Goal: Communication & Community: Share content

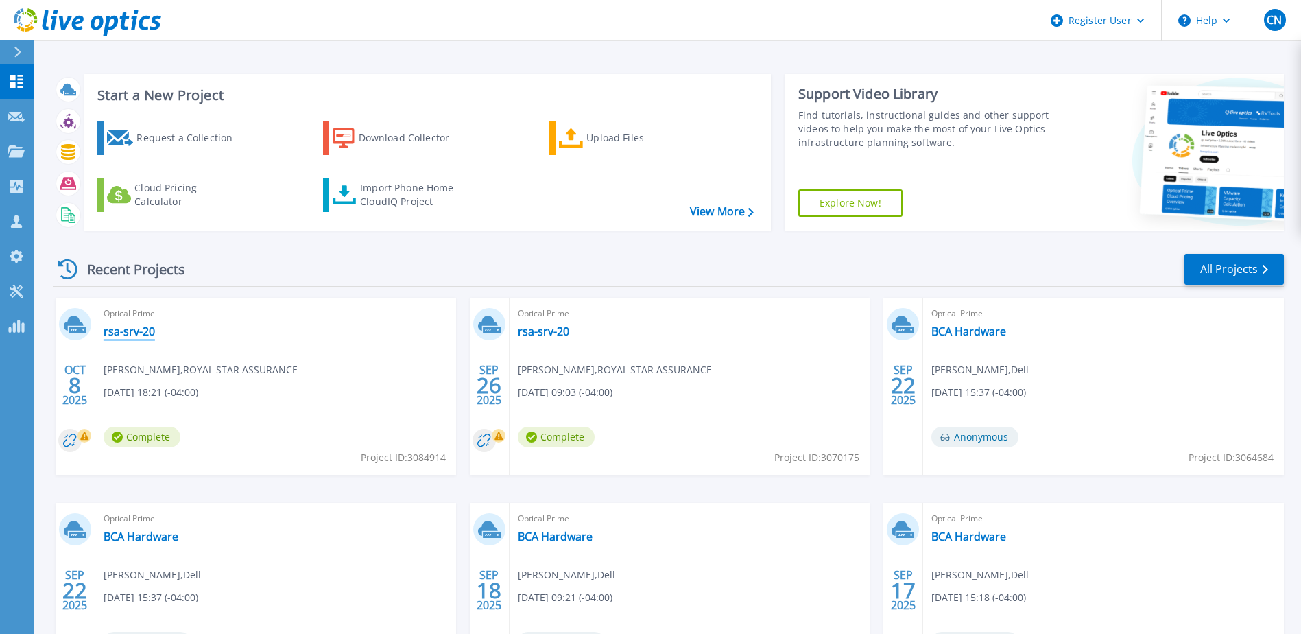
click at [141, 331] on link "rsa-srv-20" at bounding box center [129, 332] width 51 height 14
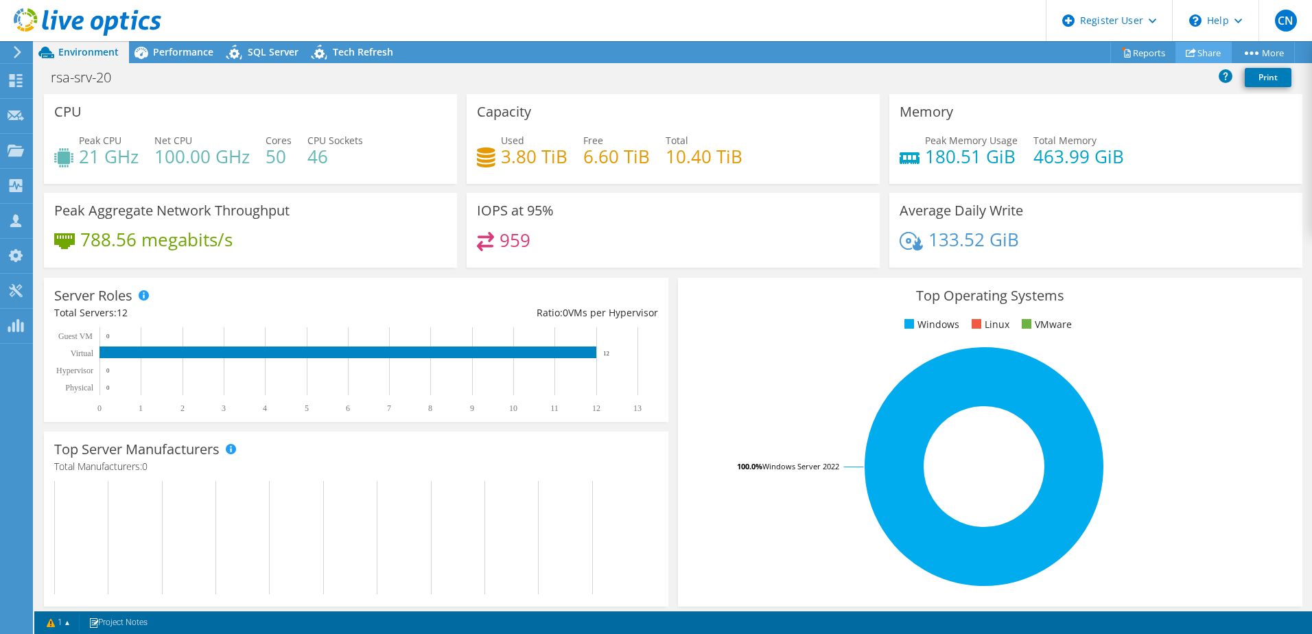
click at [1186, 52] on icon at bounding box center [1191, 52] width 10 height 10
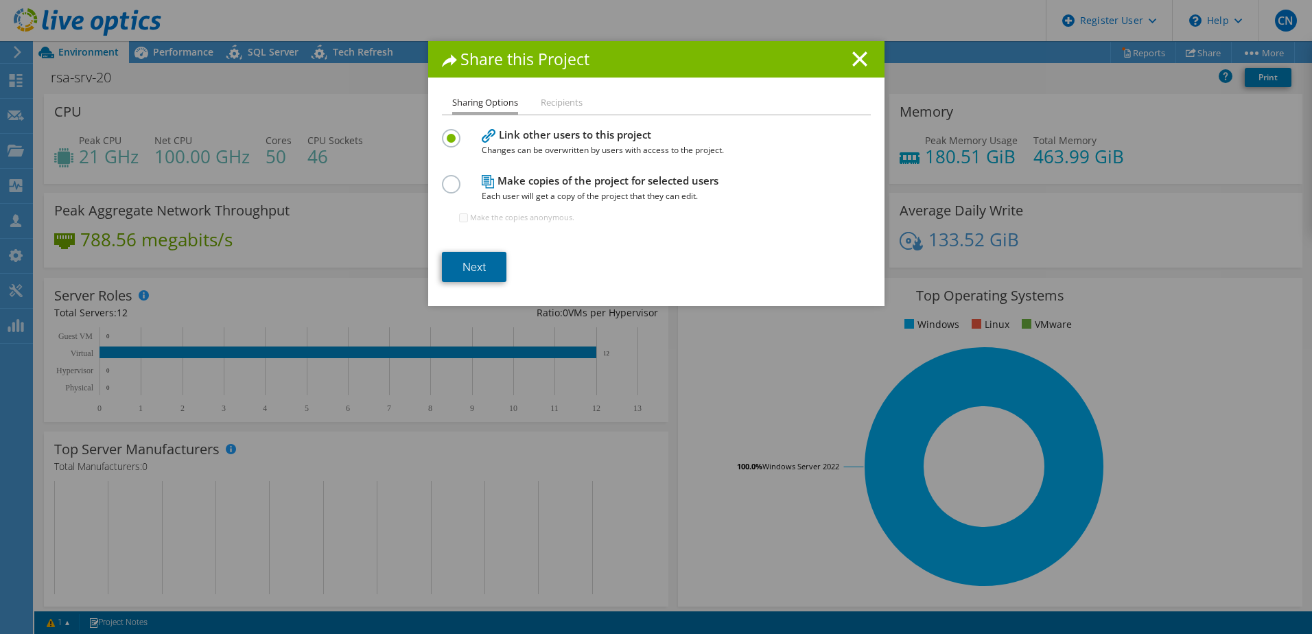
click at [482, 265] on link "Next" at bounding box center [474, 267] width 64 height 30
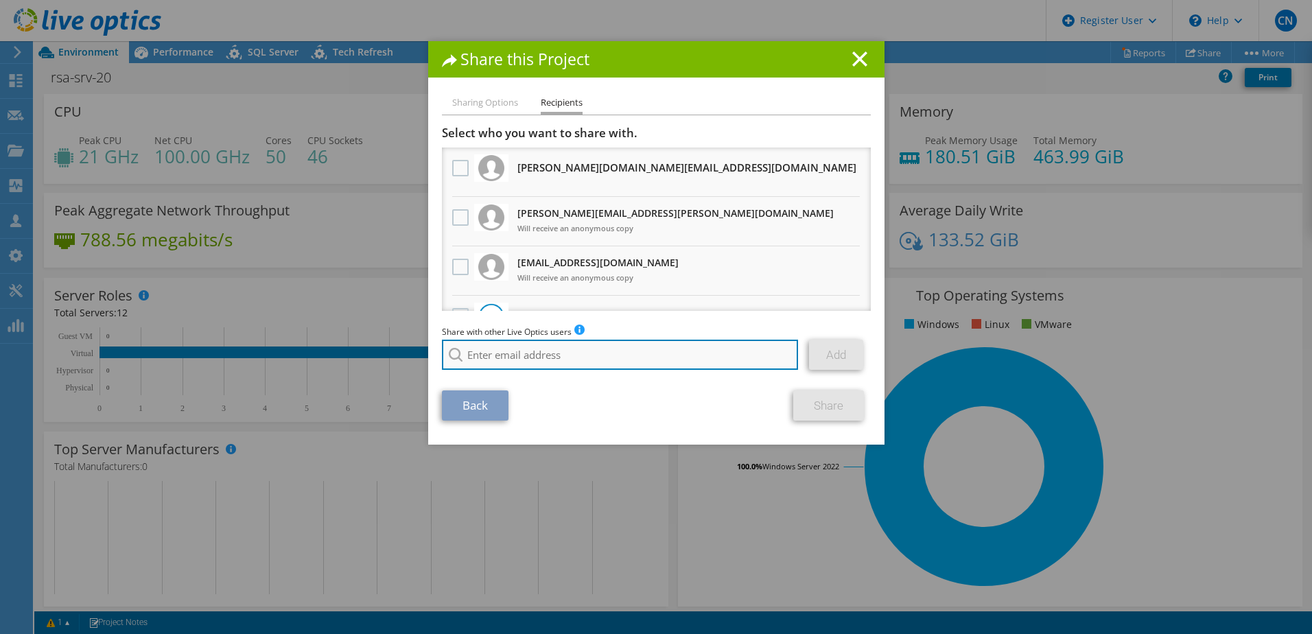
click at [555, 362] on input "search" at bounding box center [620, 355] width 357 height 30
click at [540, 353] on input "search" at bounding box center [620, 355] width 357 height 30
type input "devinhorn@ecei.com"
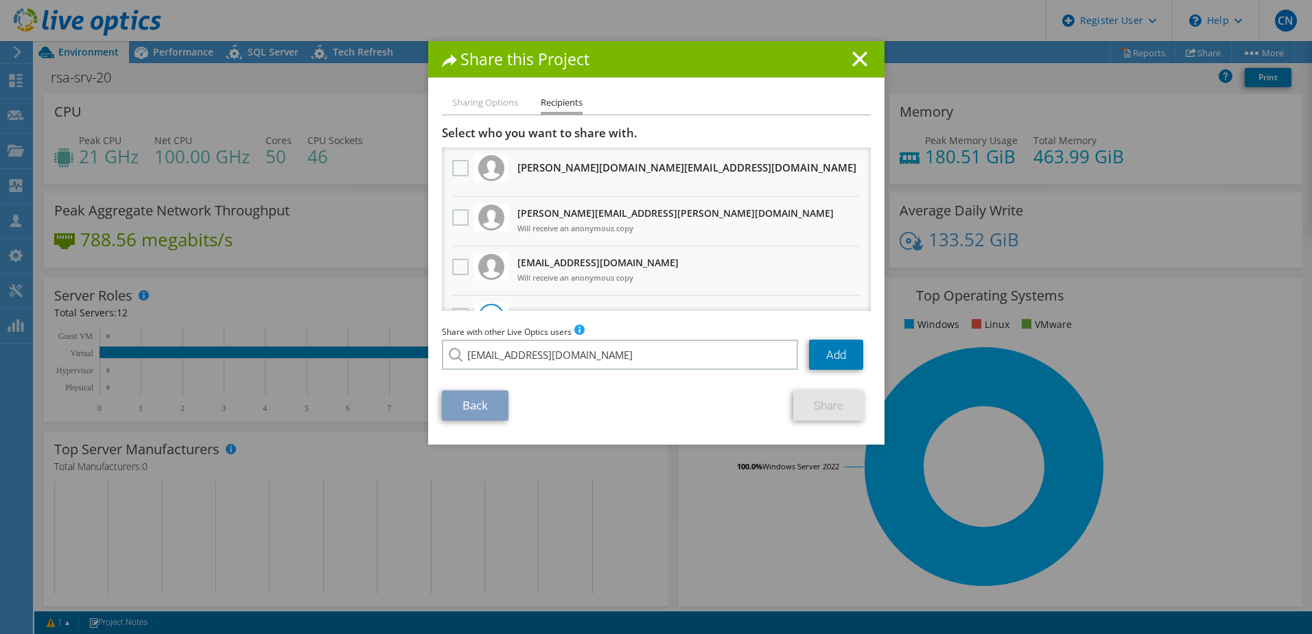
click at [511, 373] on li "devinhorn@ecei.com" at bounding box center [521, 364] width 158 height 16
click at [818, 364] on link "Add" at bounding box center [836, 355] width 54 height 30
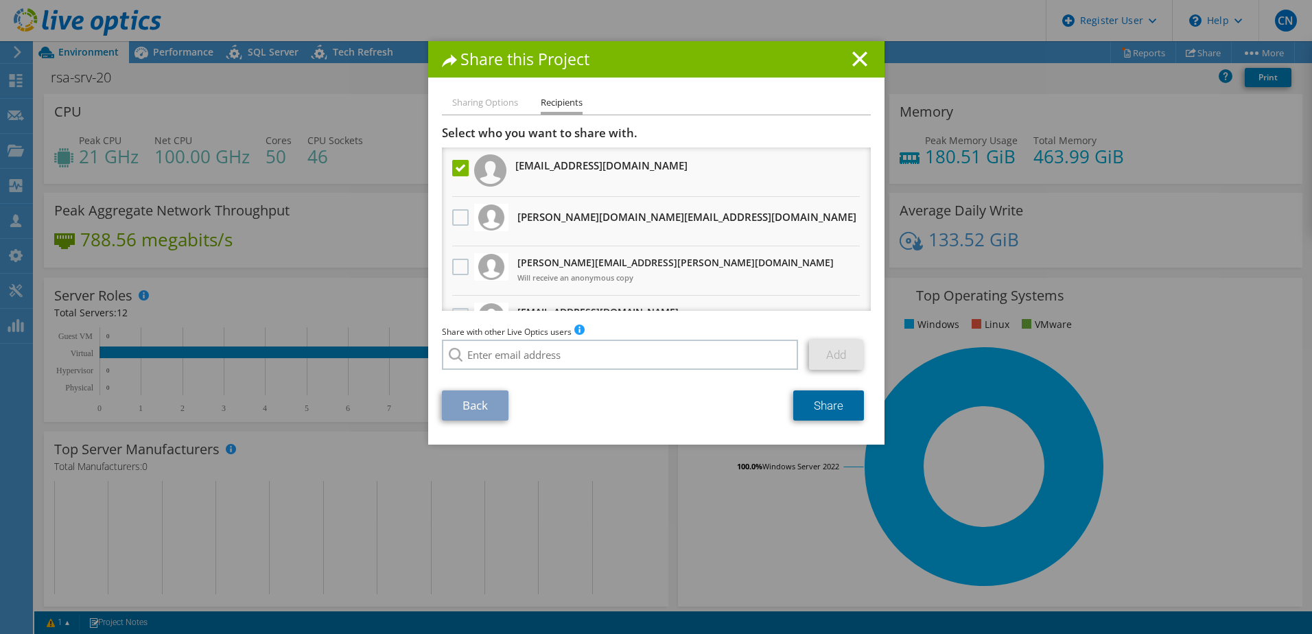
click at [818, 416] on link "Share" at bounding box center [828, 405] width 71 height 30
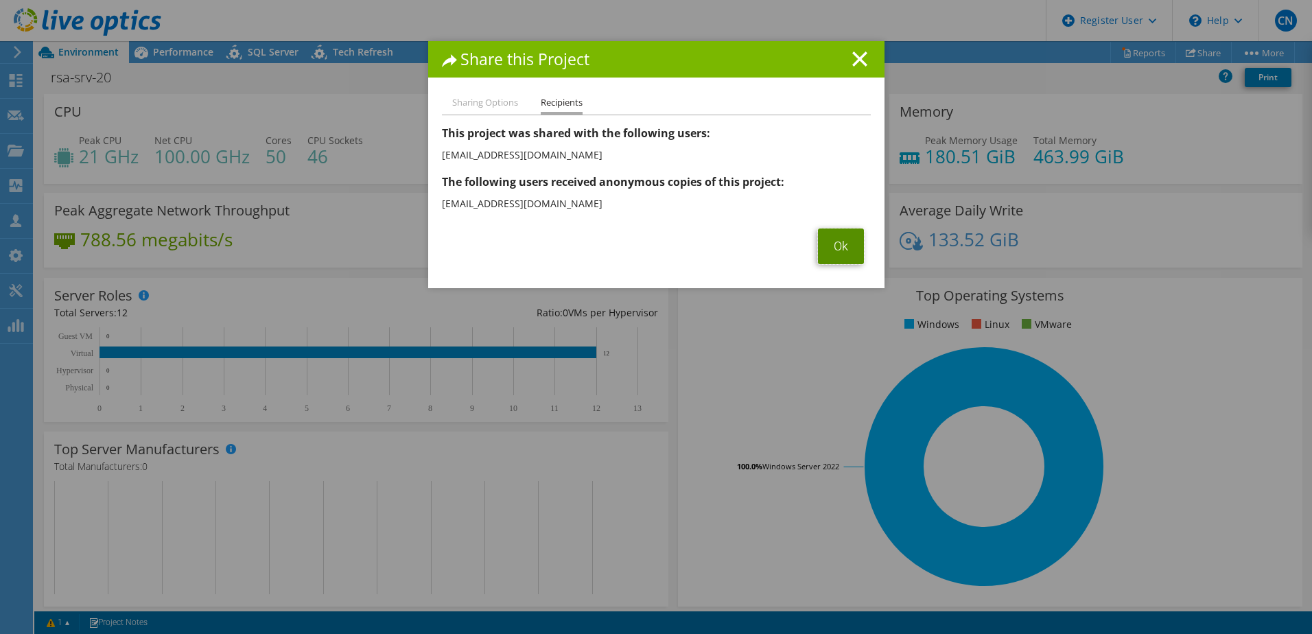
click at [854, 250] on link "Ok" at bounding box center [841, 246] width 46 height 36
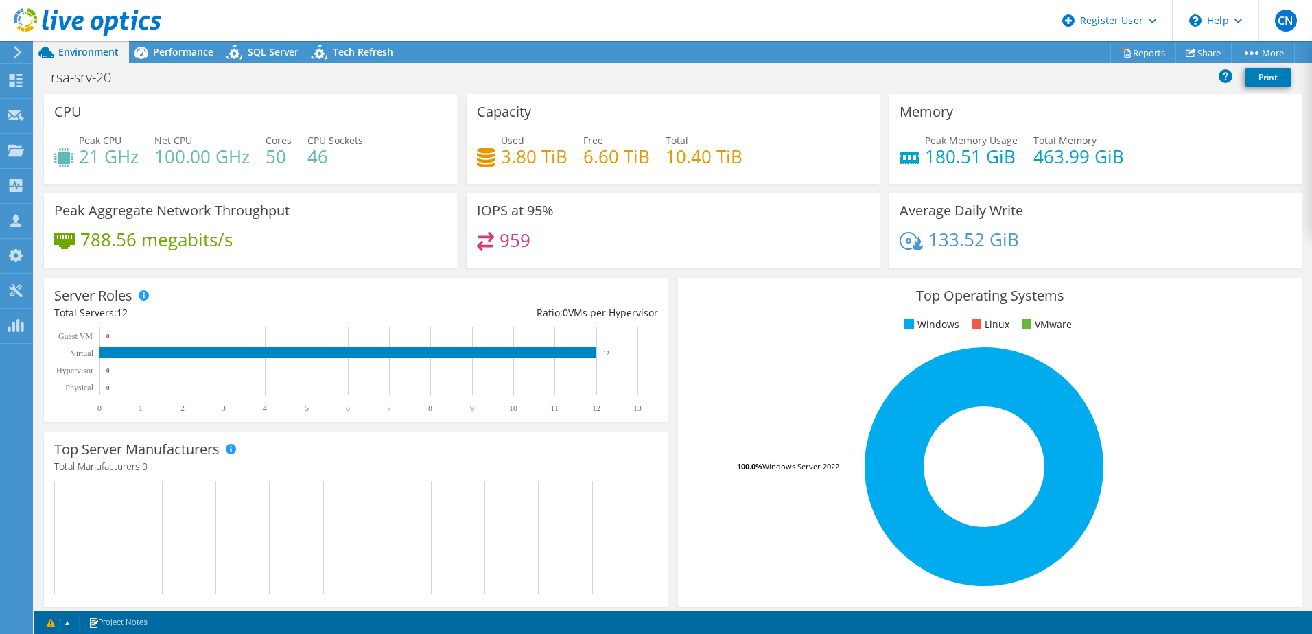
click at [64, 30] on use at bounding box center [88, 21] width 148 height 27
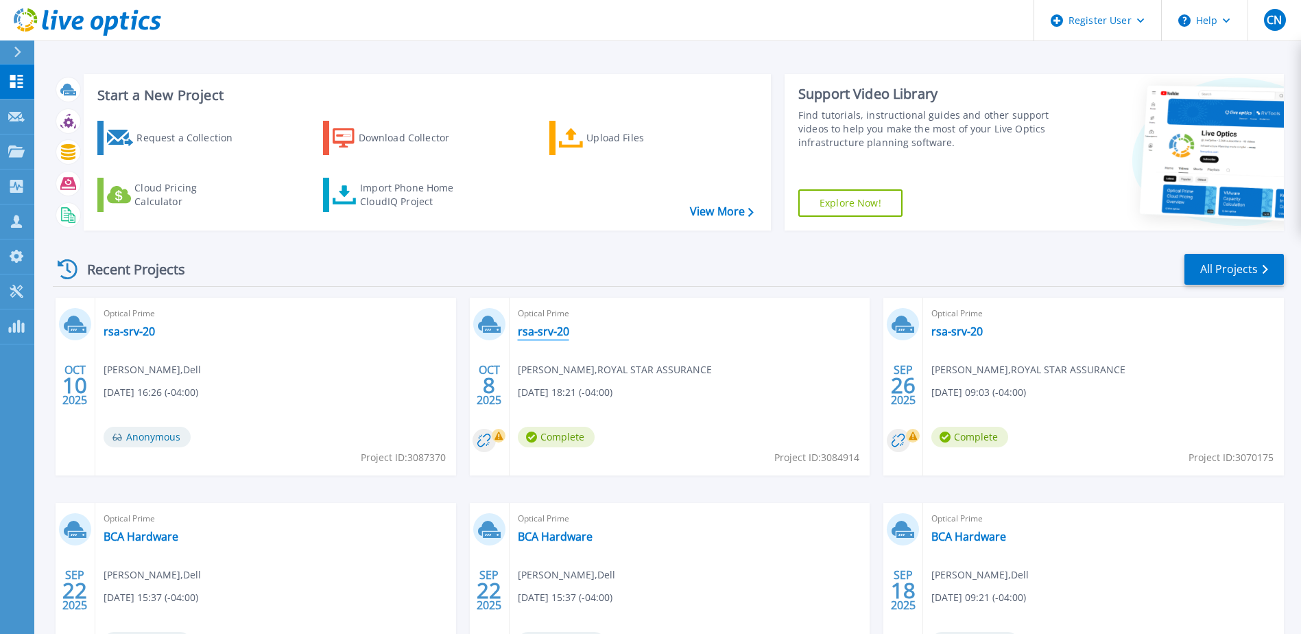
click at [543, 330] on link "rsa-srv-20" at bounding box center [543, 332] width 51 height 14
click at [134, 333] on link "rsa-srv-20" at bounding box center [129, 332] width 51 height 14
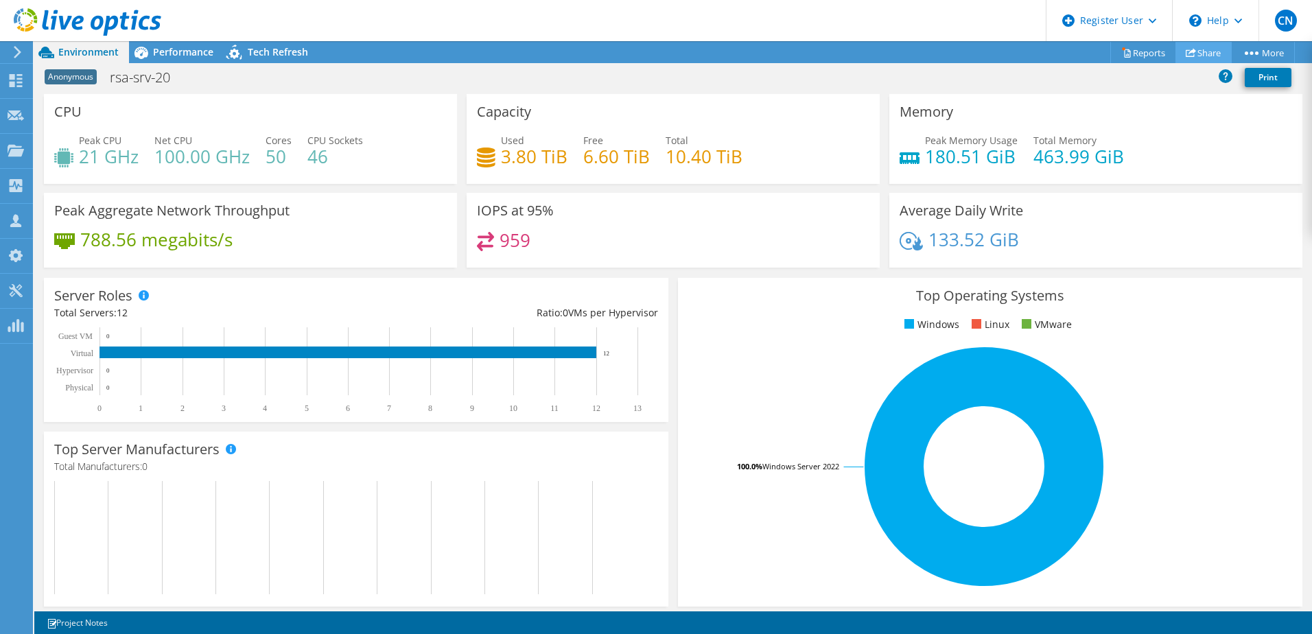
click at [1195, 45] on link "Share" at bounding box center [1203, 52] width 56 height 21
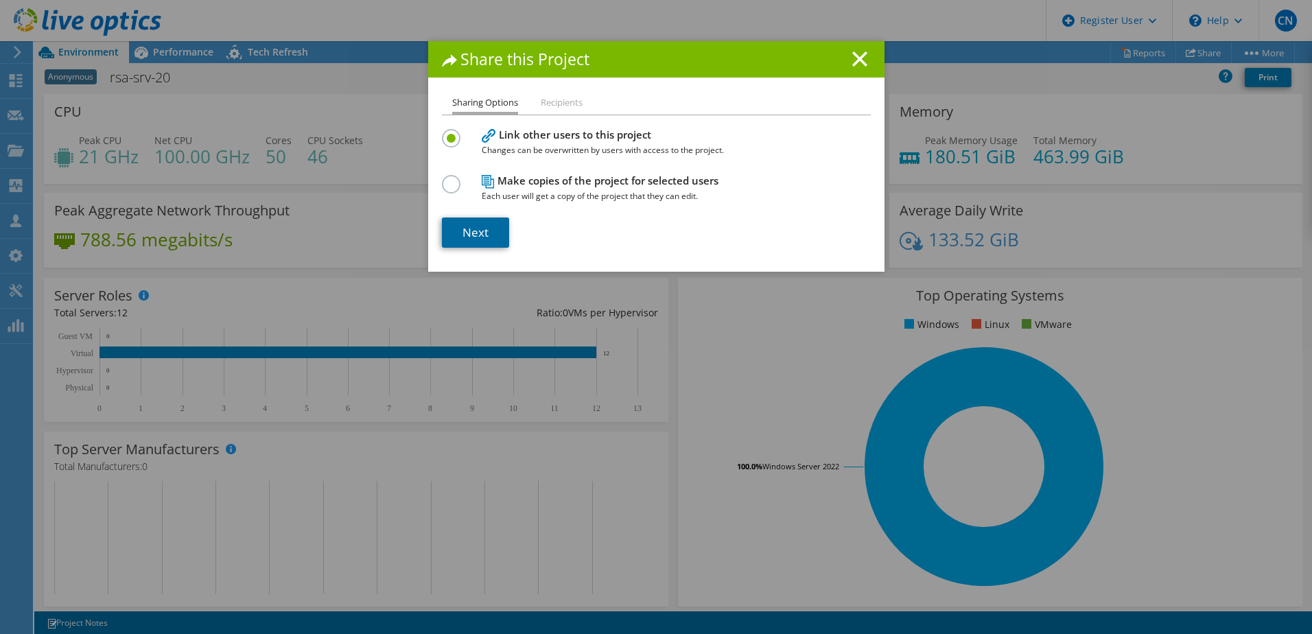
click at [463, 223] on link "Next" at bounding box center [475, 232] width 67 height 30
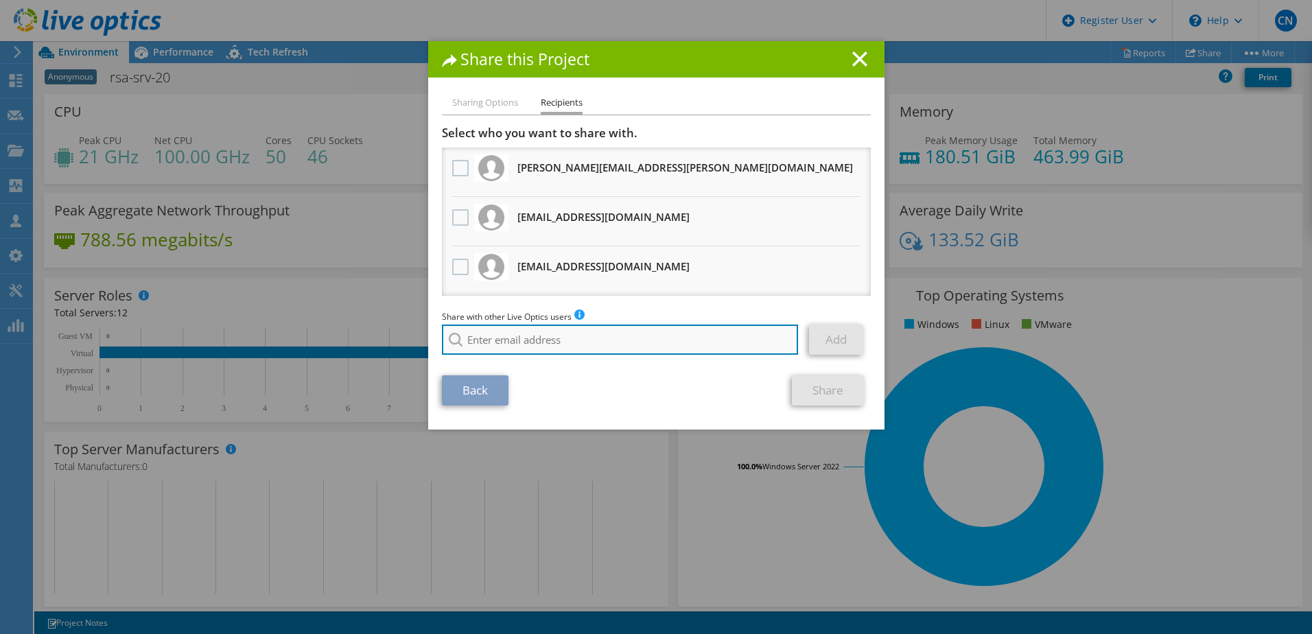
click at [602, 331] on input "search" at bounding box center [620, 340] width 357 height 30
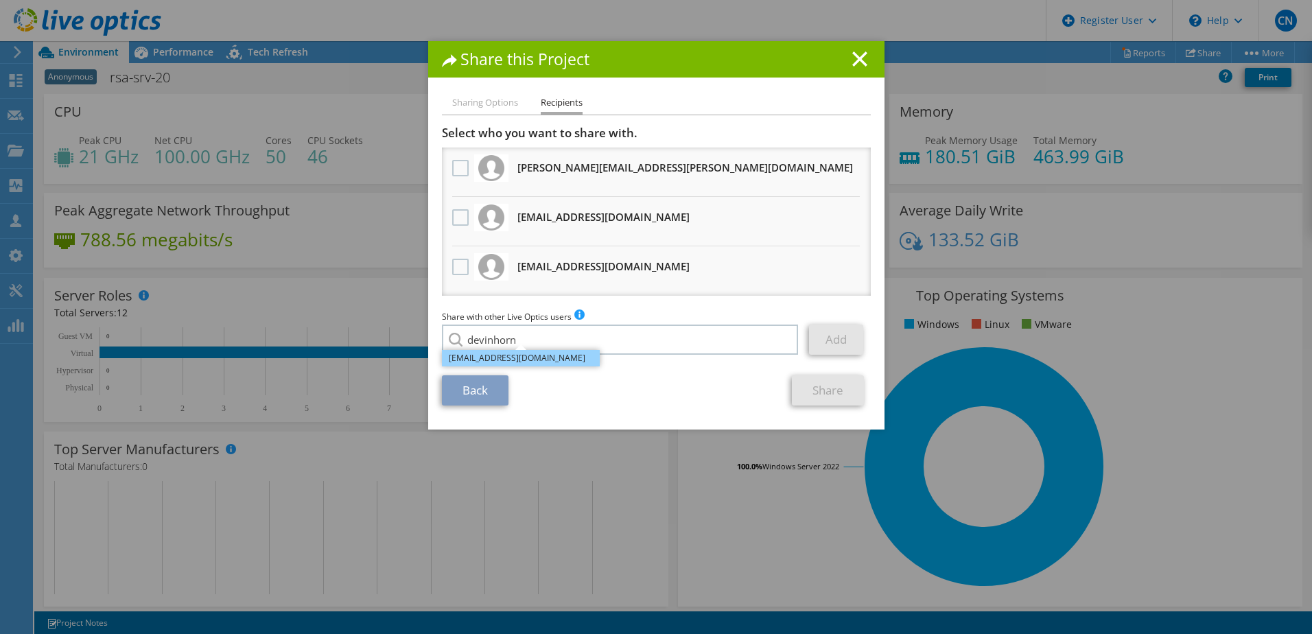
click at [542, 362] on li "devinhorn@ecei.com" at bounding box center [521, 358] width 158 height 16
type input "devinhorn@ecei.com"
click at [838, 350] on link "Add" at bounding box center [836, 340] width 54 height 30
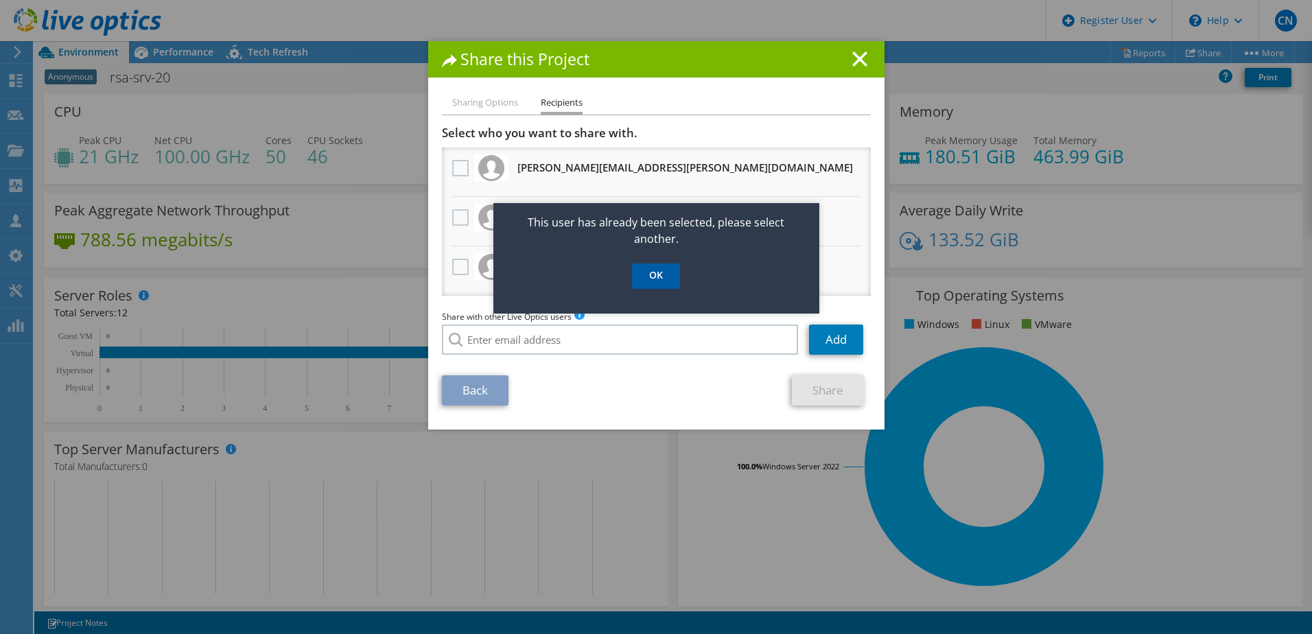
click at [643, 283] on link "OK" at bounding box center [656, 275] width 48 height 25
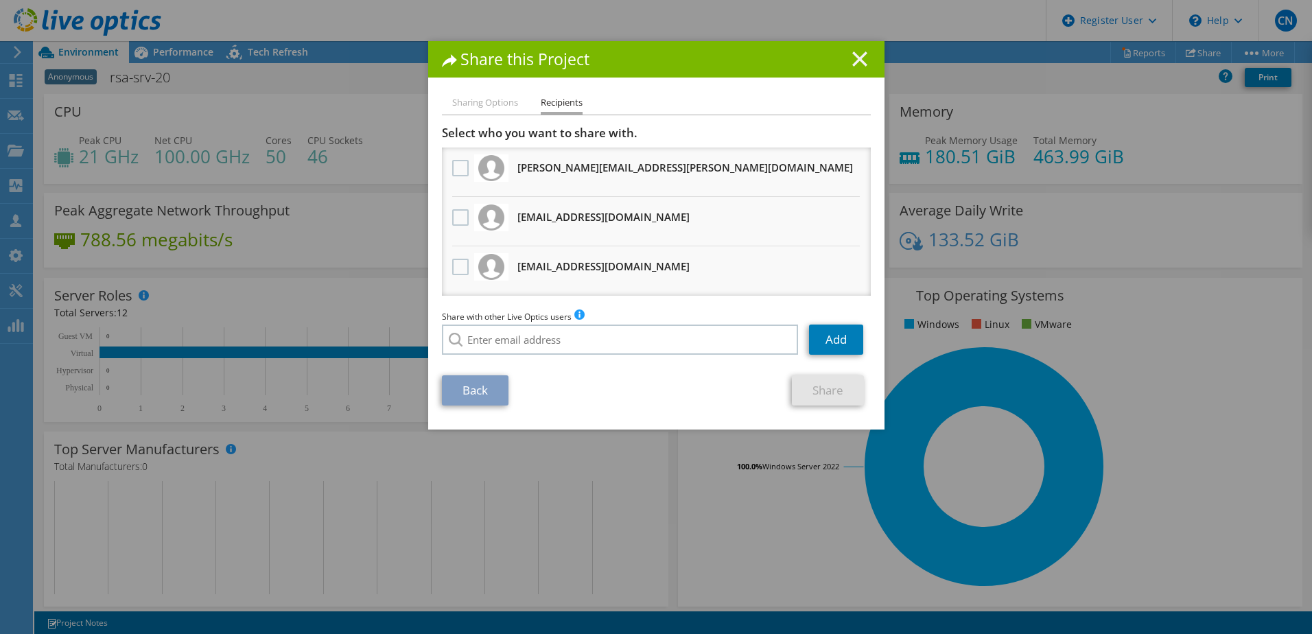
click at [856, 55] on icon at bounding box center [859, 58] width 15 height 15
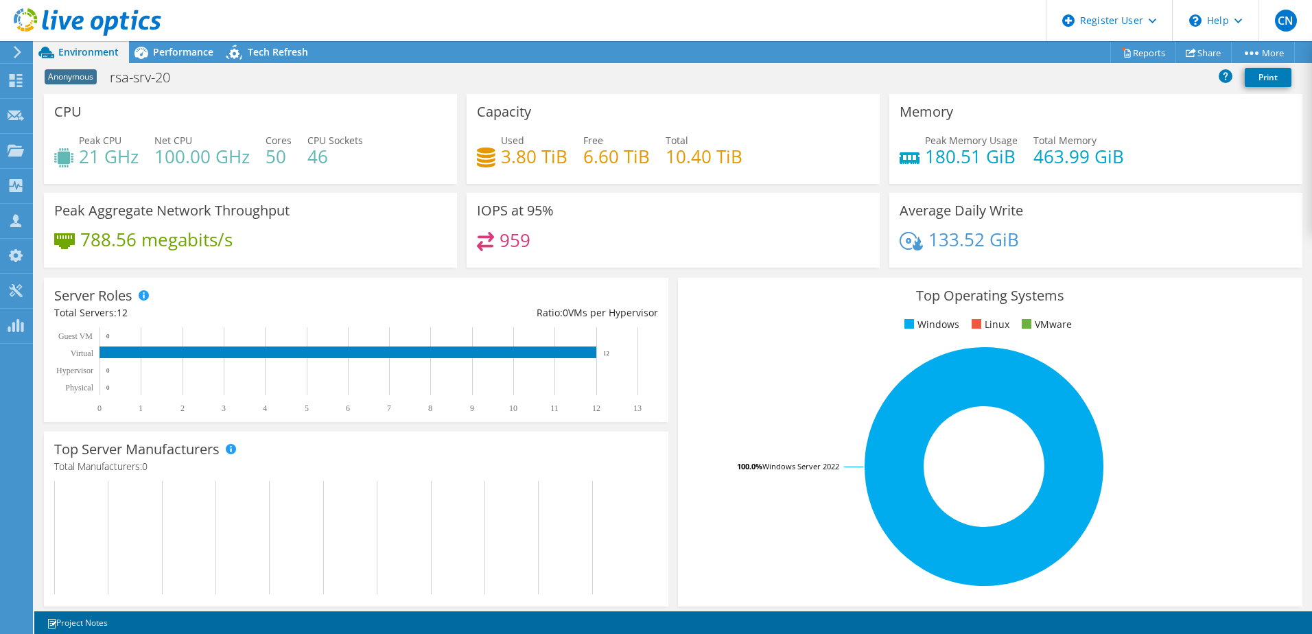
click at [75, 17] on use at bounding box center [88, 21] width 148 height 27
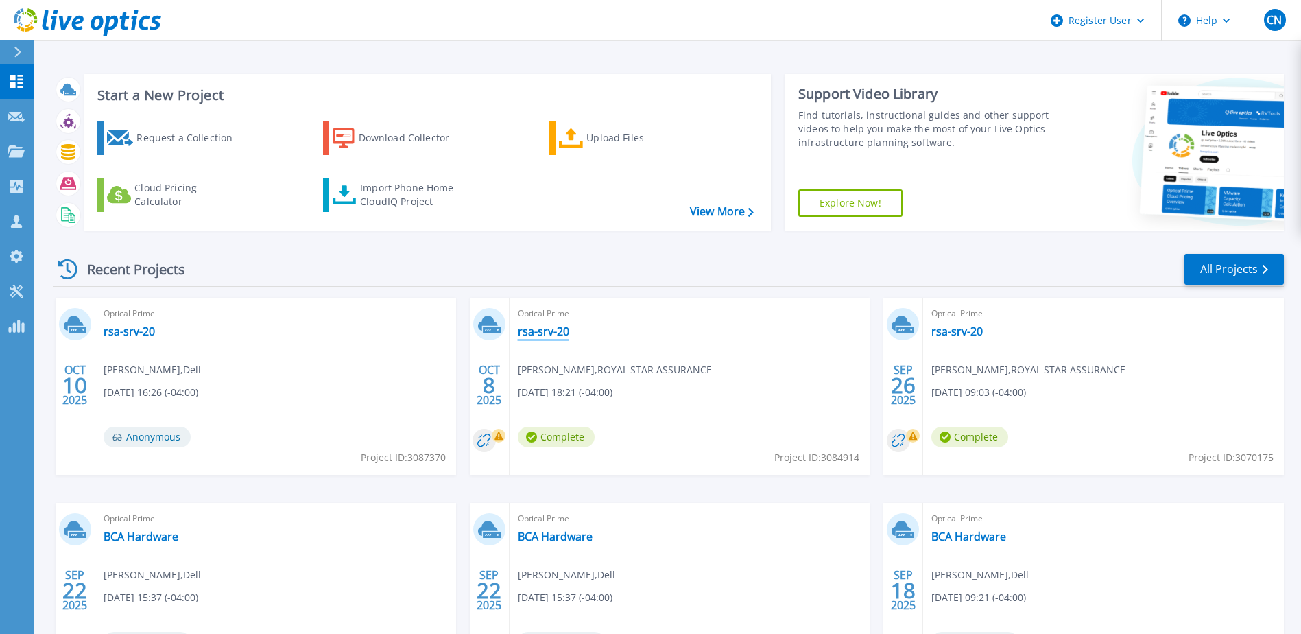
click at [536, 335] on link "rsa-srv-20" at bounding box center [543, 332] width 51 height 14
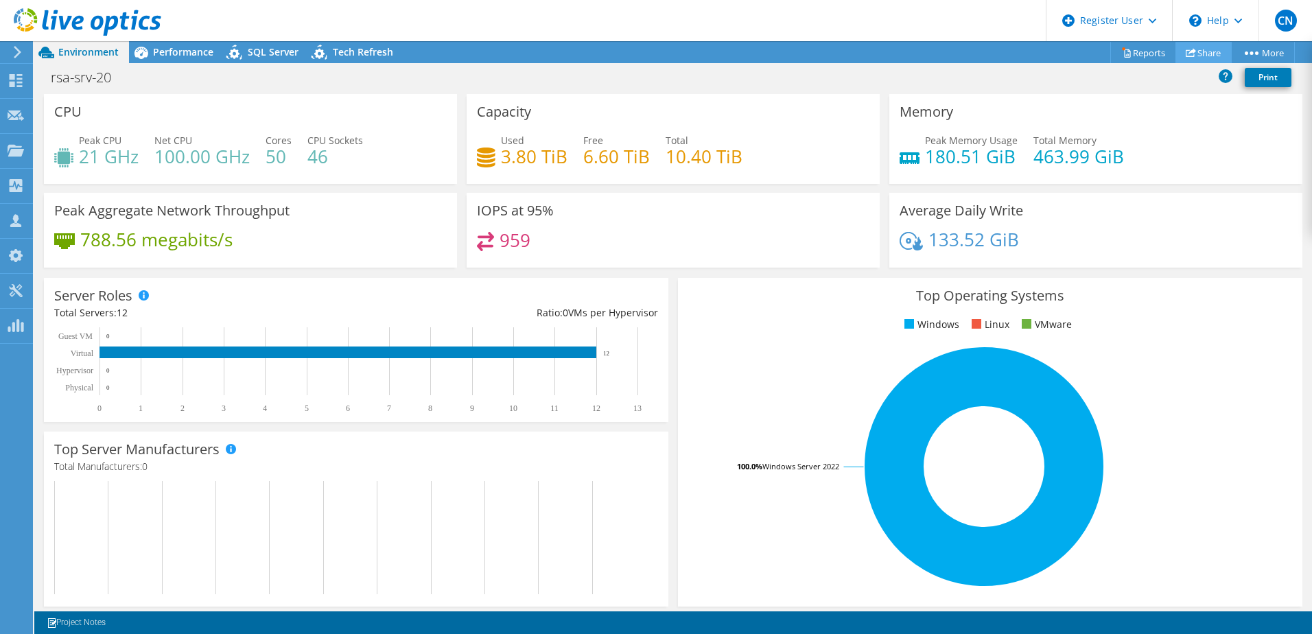
click at [1186, 57] on icon at bounding box center [1191, 52] width 10 height 10
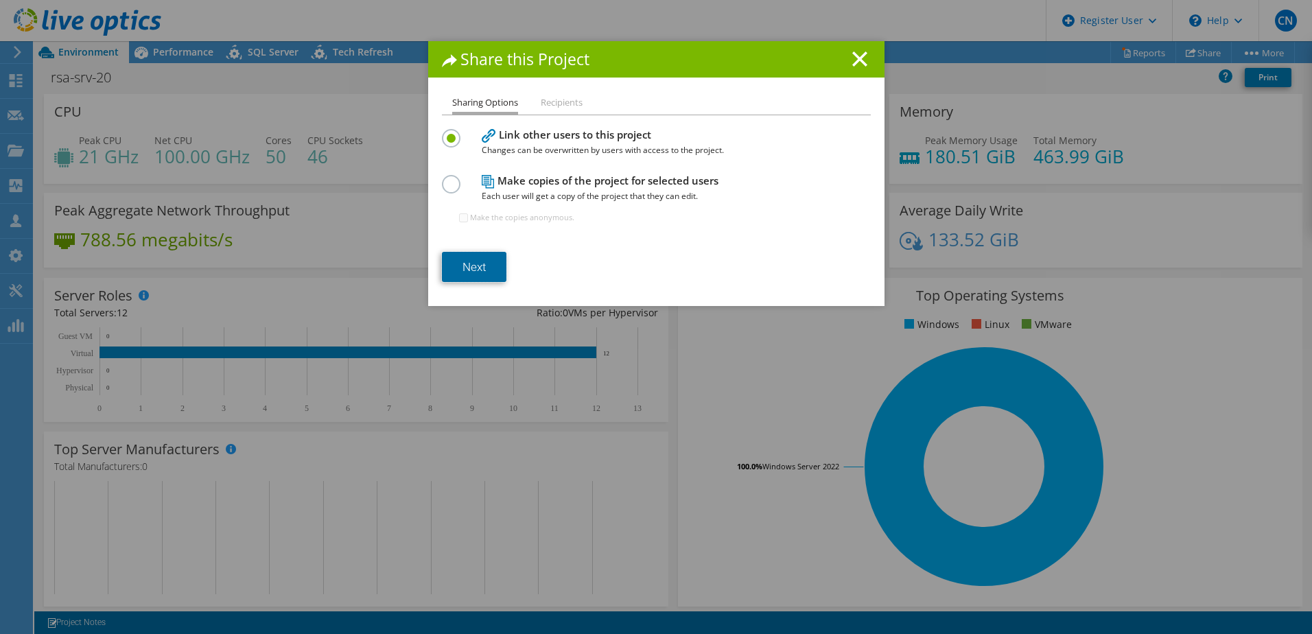
click at [475, 268] on link "Next" at bounding box center [474, 267] width 64 height 30
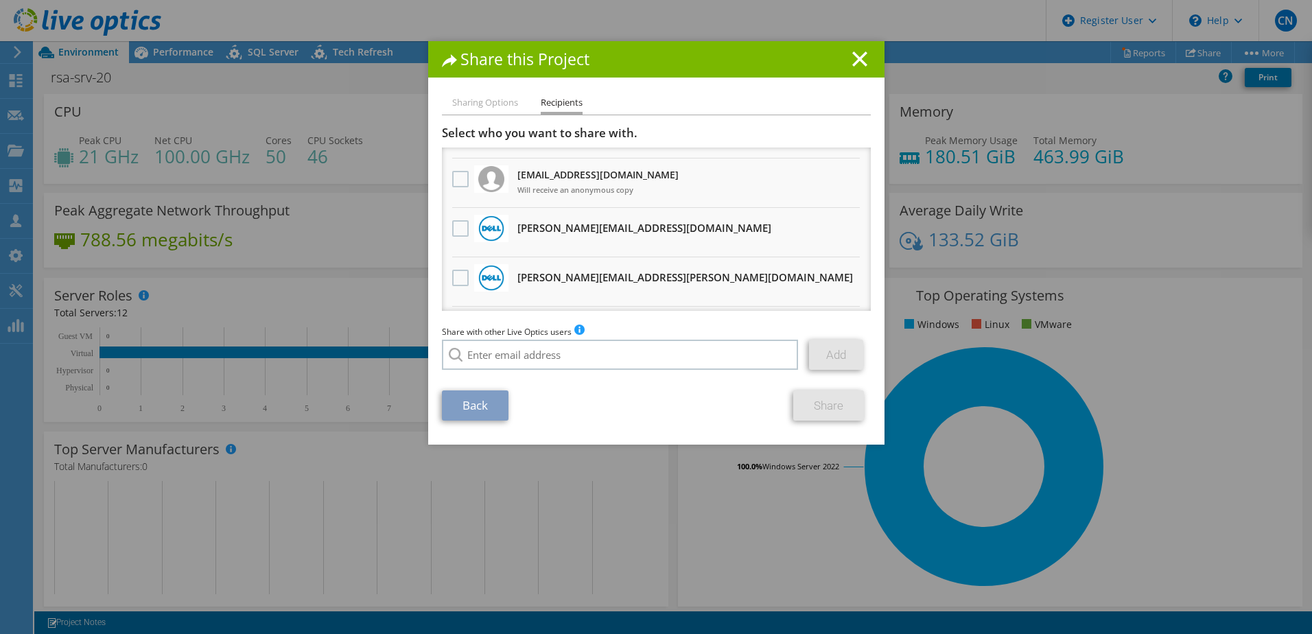
scroll to position [480, 0]
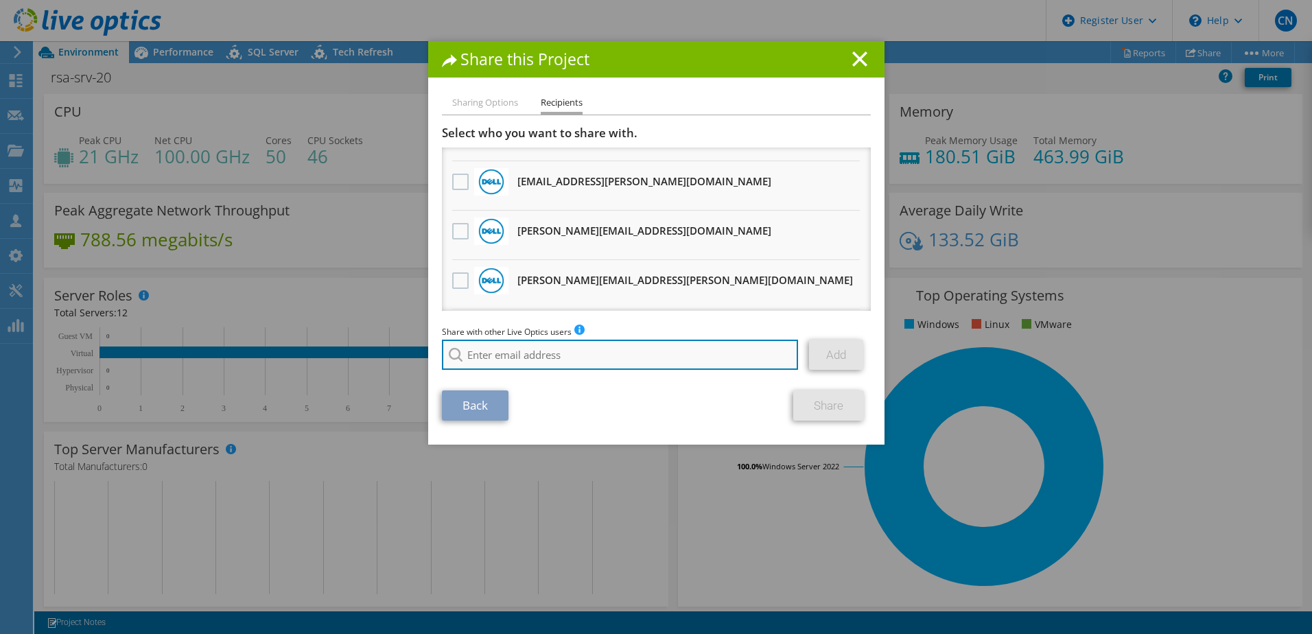
click at [546, 359] on input "search" at bounding box center [620, 355] width 357 height 30
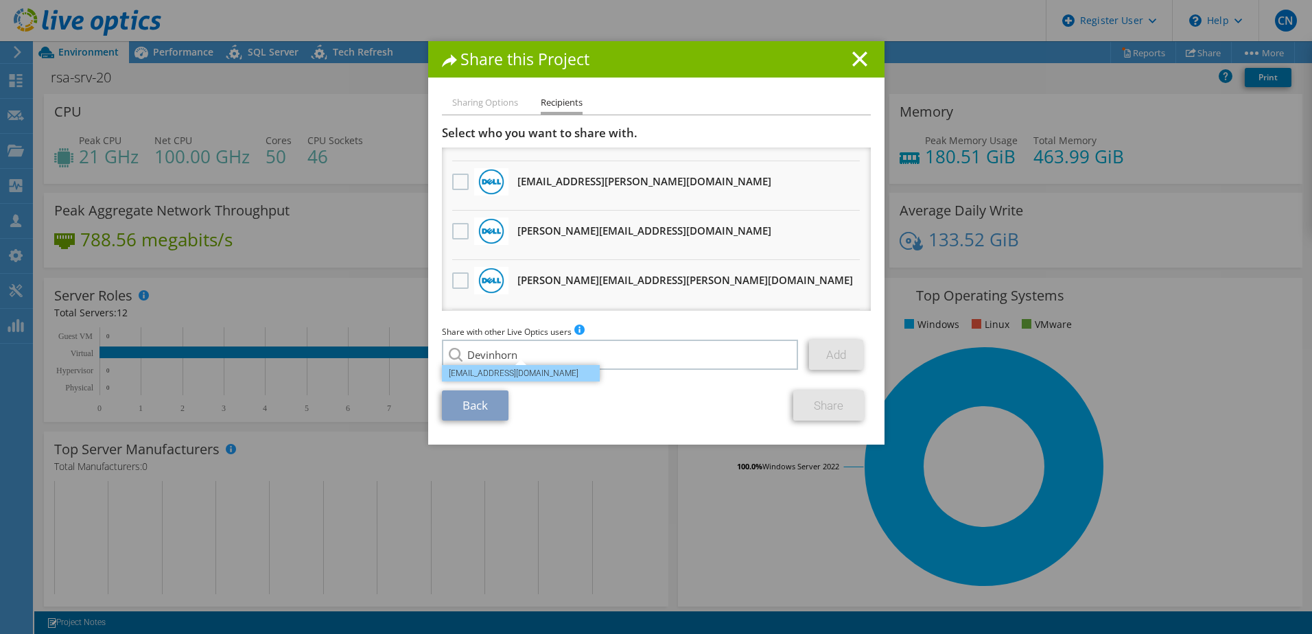
click at [547, 378] on li "devinhorn@ecei.com" at bounding box center [521, 373] width 158 height 16
type input "devinhorn@ecei.com"
click at [822, 366] on link "Add" at bounding box center [836, 355] width 54 height 30
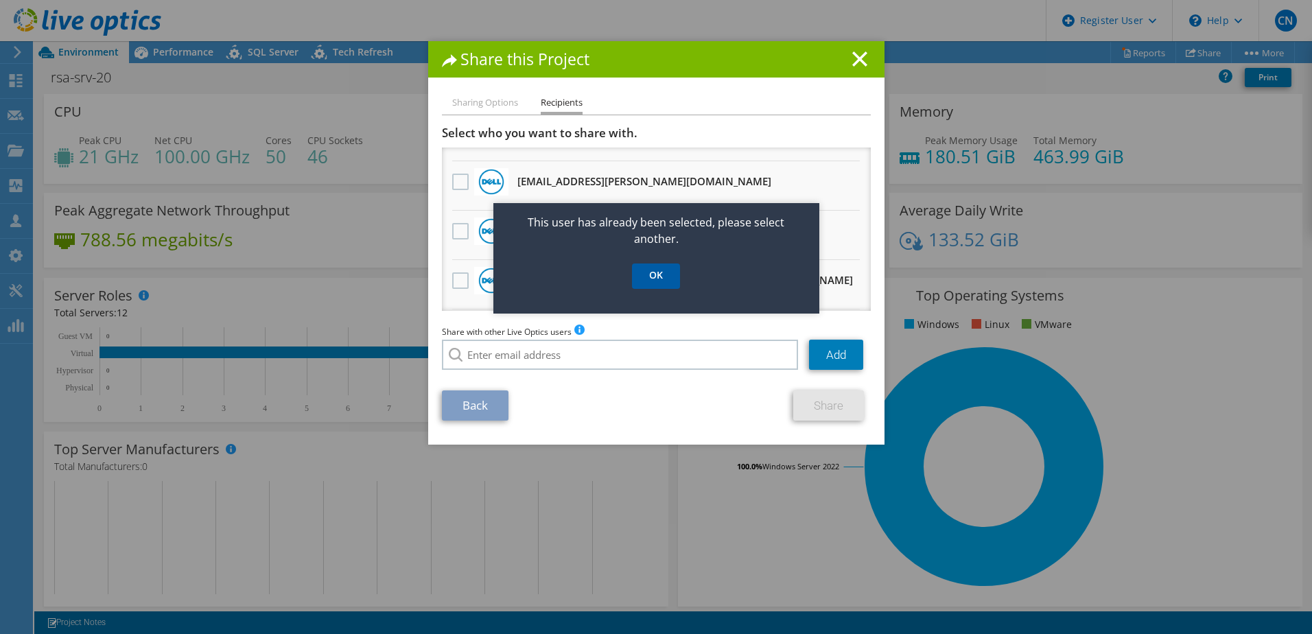
click at [662, 273] on link "OK" at bounding box center [656, 275] width 48 height 25
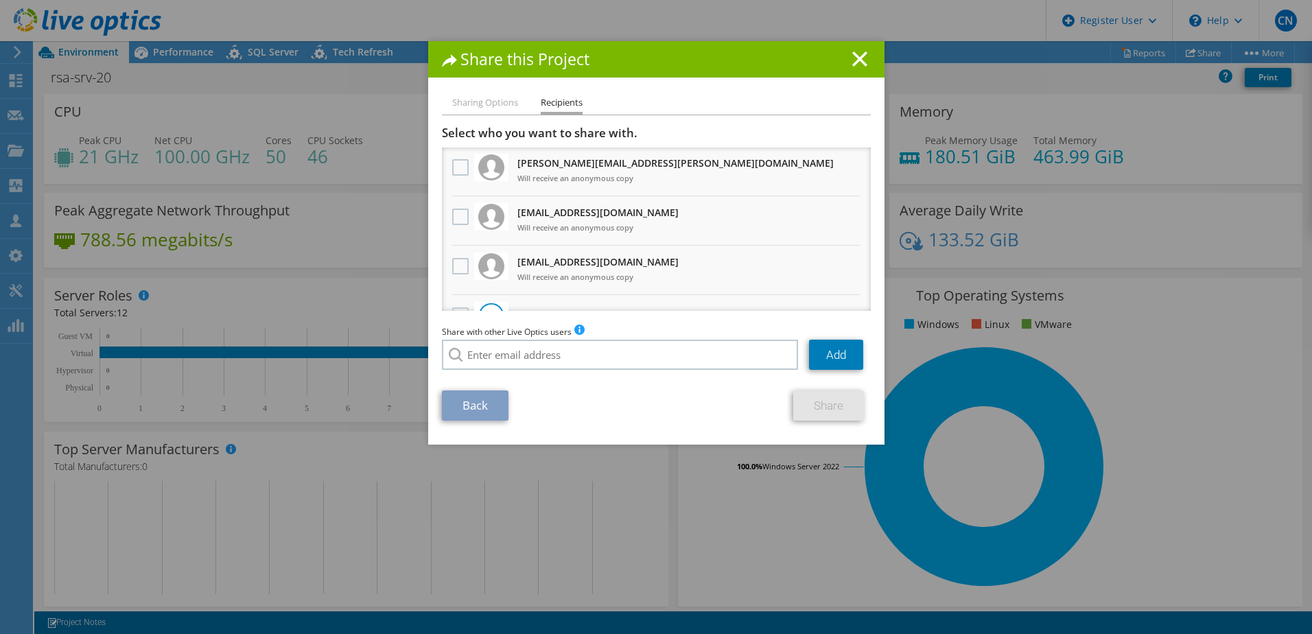
scroll to position [69, 0]
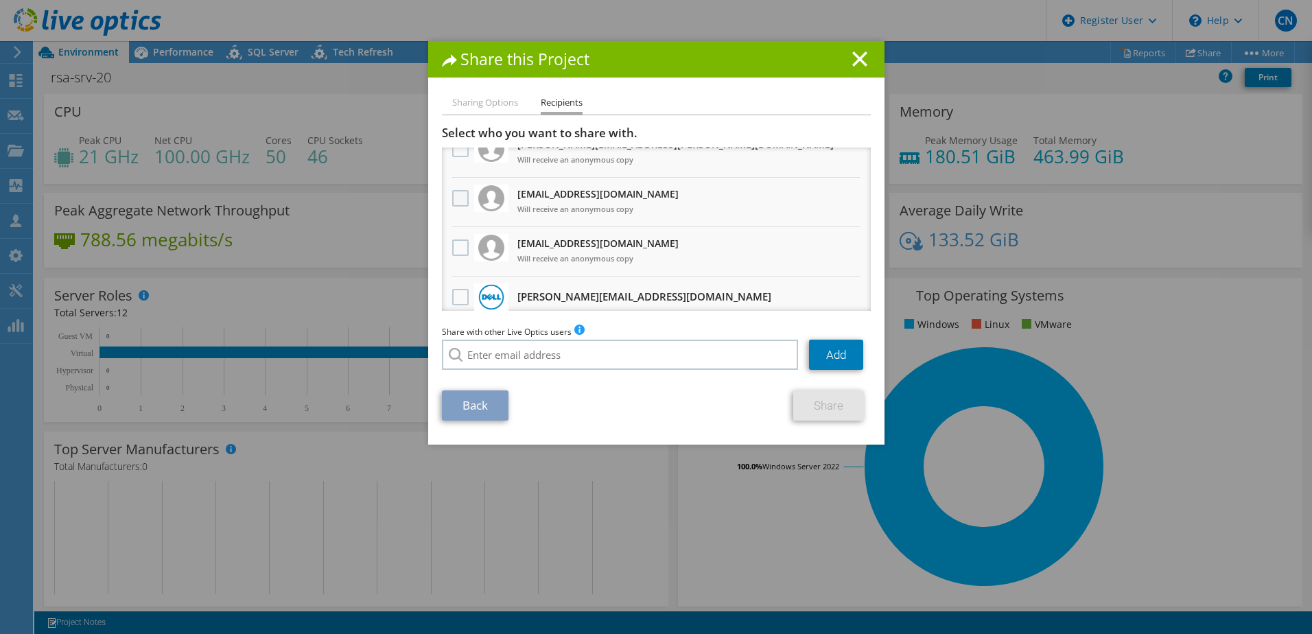
click at [456, 198] on label at bounding box center [462, 198] width 20 height 16
click at [0, 0] on input "checkbox" at bounding box center [0, 0] width 0 height 0
click at [837, 409] on link "Share" at bounding box center [828, 405] width 71 height 30
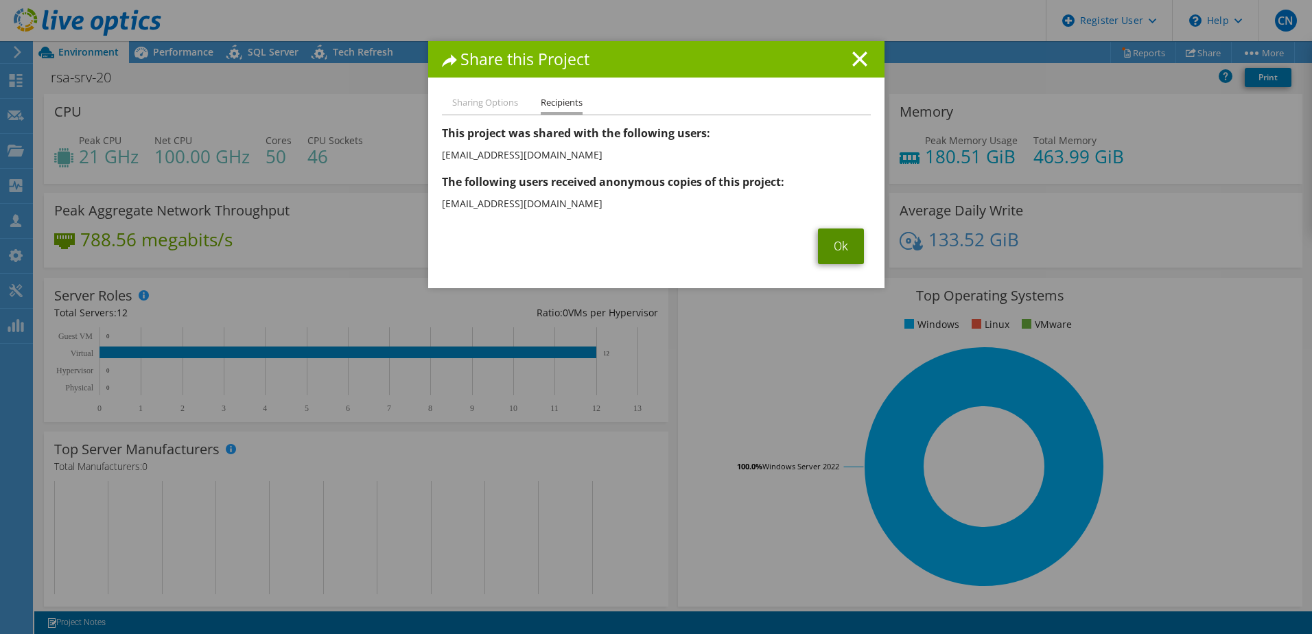
click at [818, 248] on link "Ok" at bounding box center [841, 246] width 46 height 36
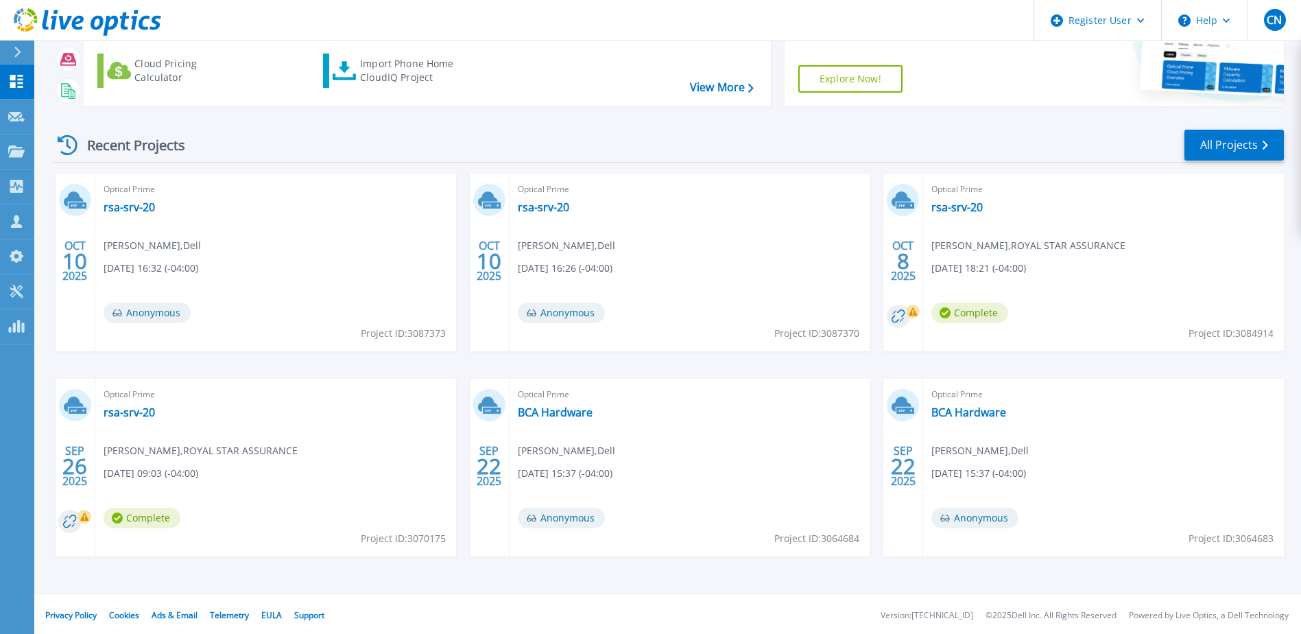
scroll to position [126, 0]
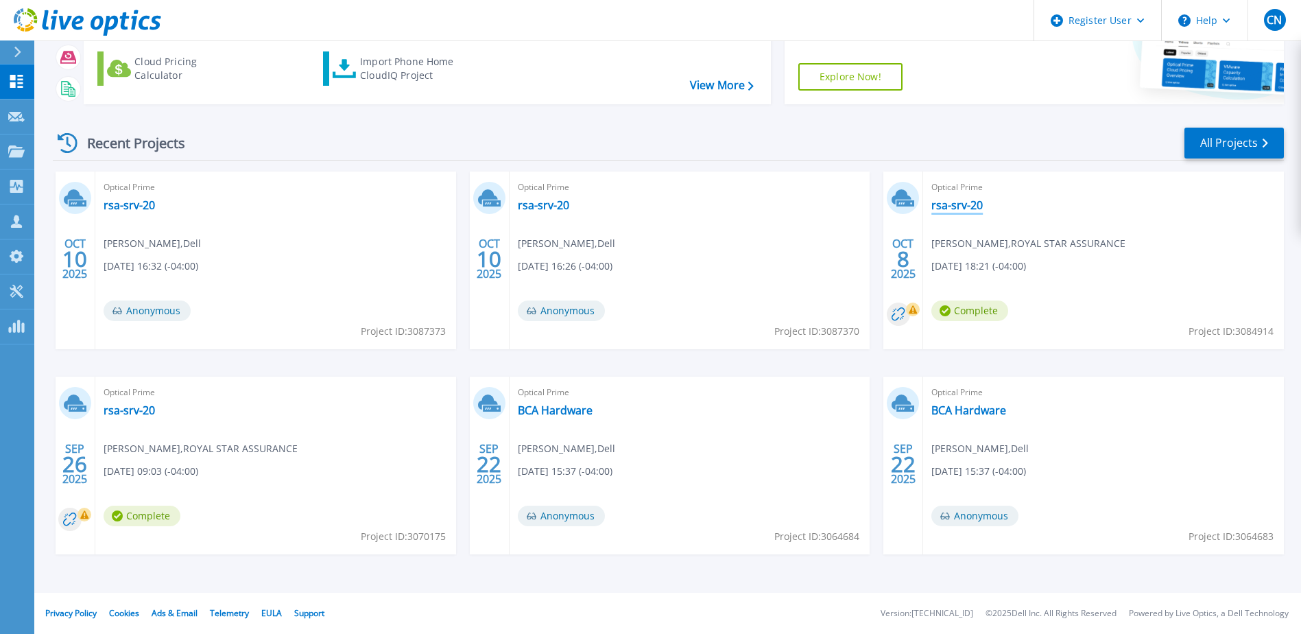
click at [955, 207] on link "rsa-srv-20" at bounding box center [957, 205] width 51 height 14
